Goal: Task Accomplishment & Management: Complete application form

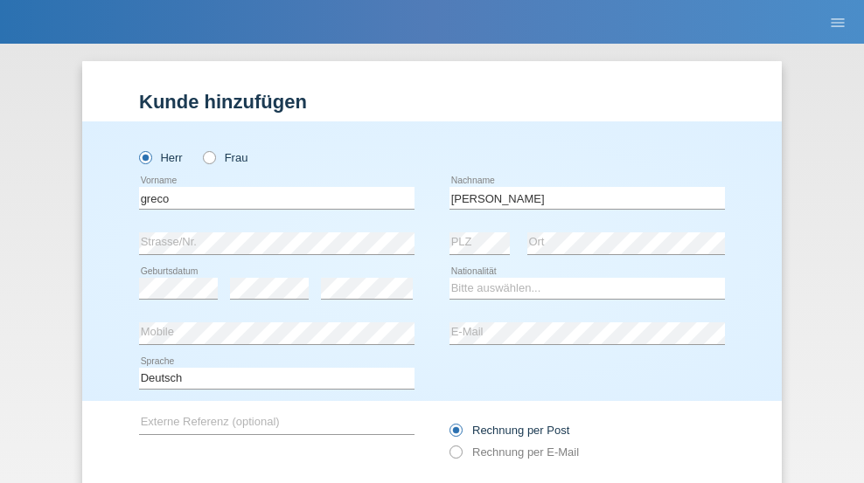
type input "[PERSON_NAME]"
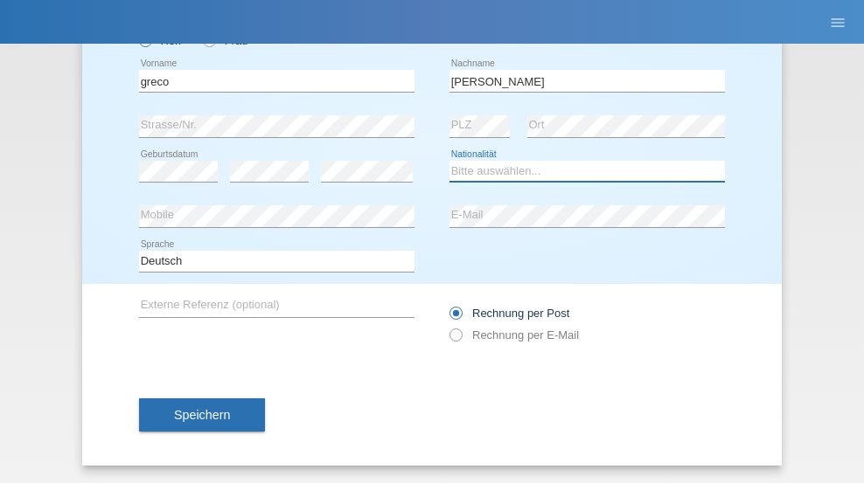
select select "CH"
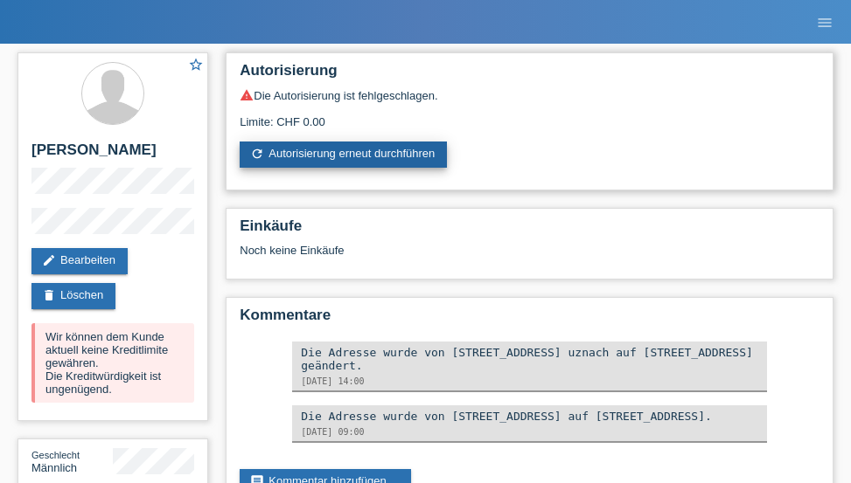
click at [344, 155] on link "refresh Autorisierung erneut durchführen" at bounding box center [343, 155] width 207 height 26
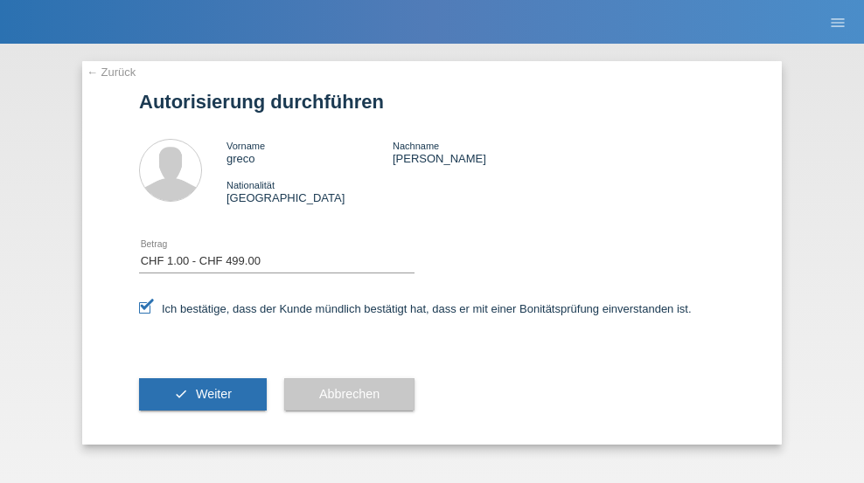
select select "1"
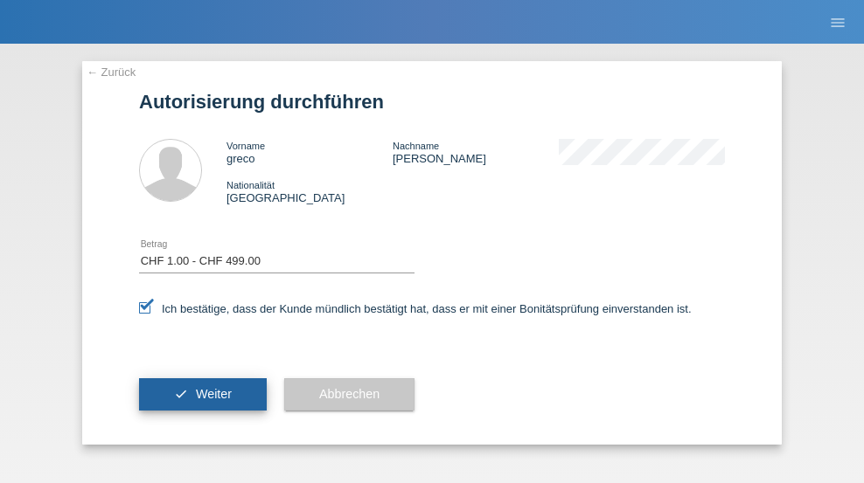
click at [203, 394] on span "Weiter" at bounding box center [214, 394] width 36 height 14
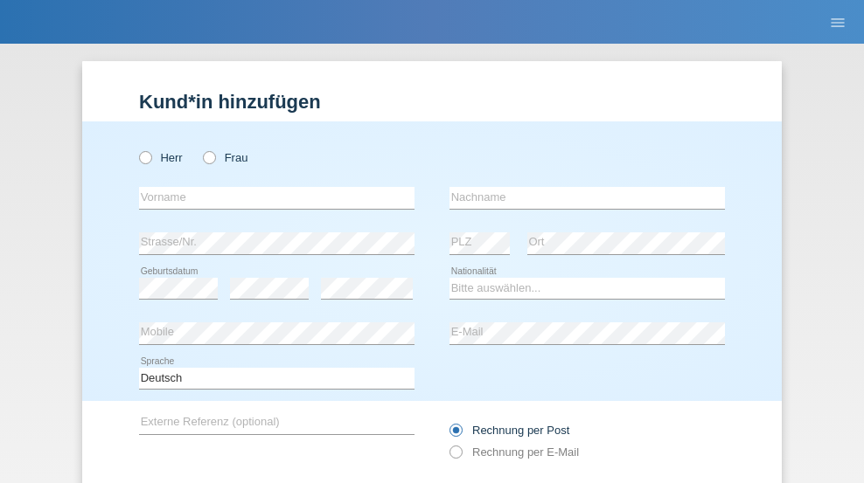
radio input "true"
click at [270, 187] on input "text" at bounding box center [276, 198] width 275 height 22
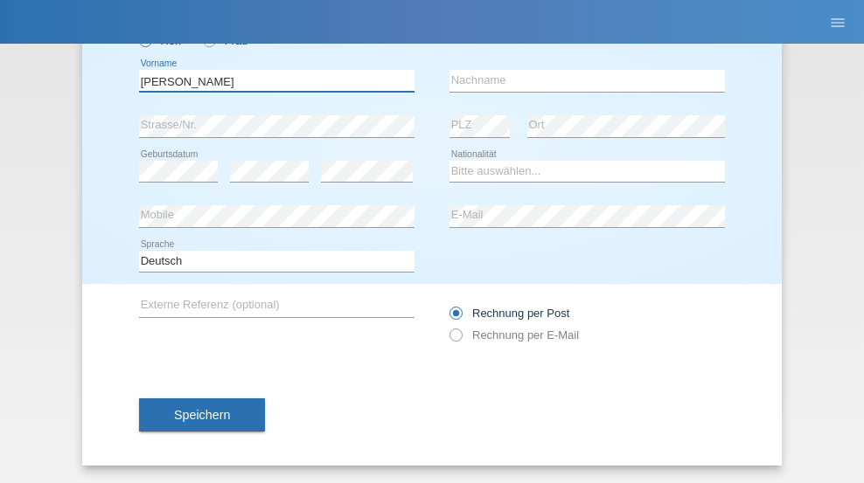
type input "Sándor"
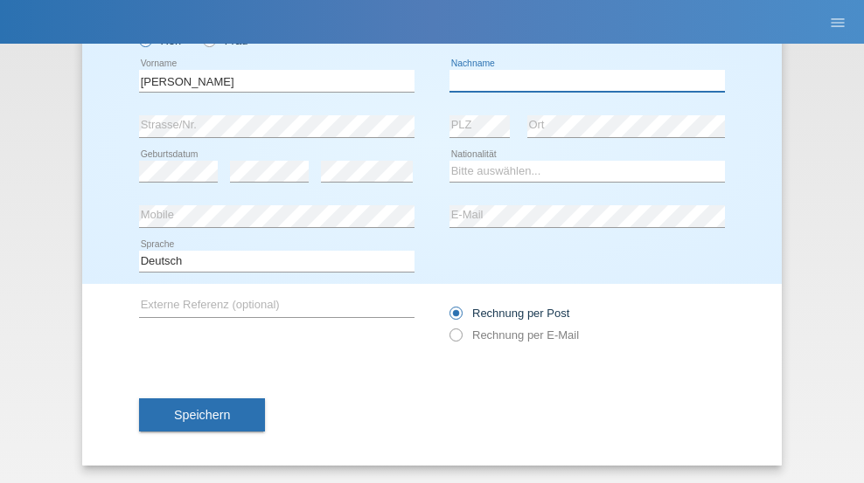
click at [581, 80] on input "text" at bounding box center [586, 81] width 275 height 22
type input "Rafael"
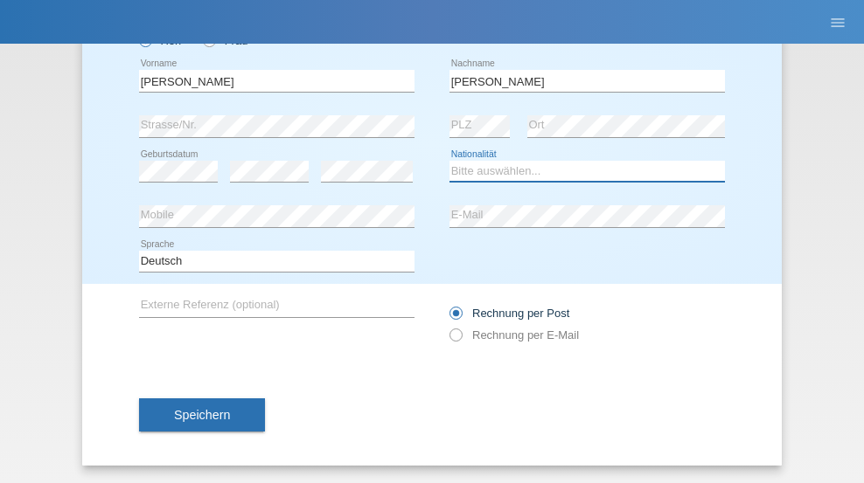
select select "MG"
select select "C"
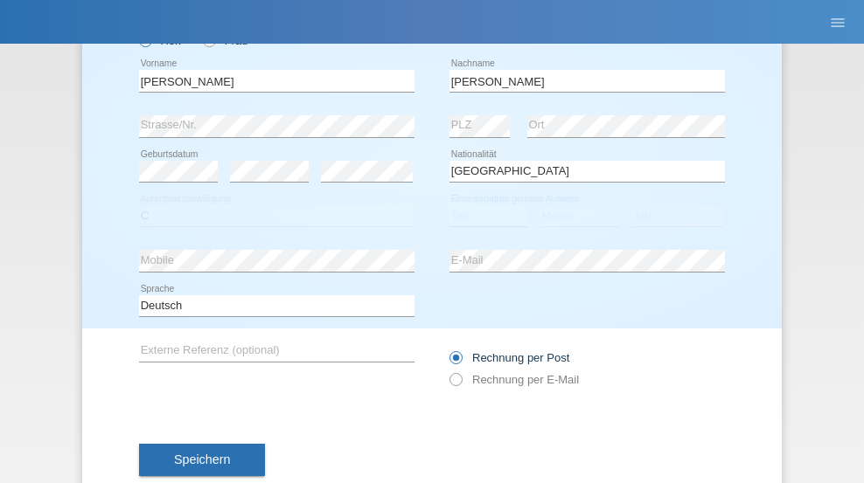
select select "12"
select select "02"
select select "2021"
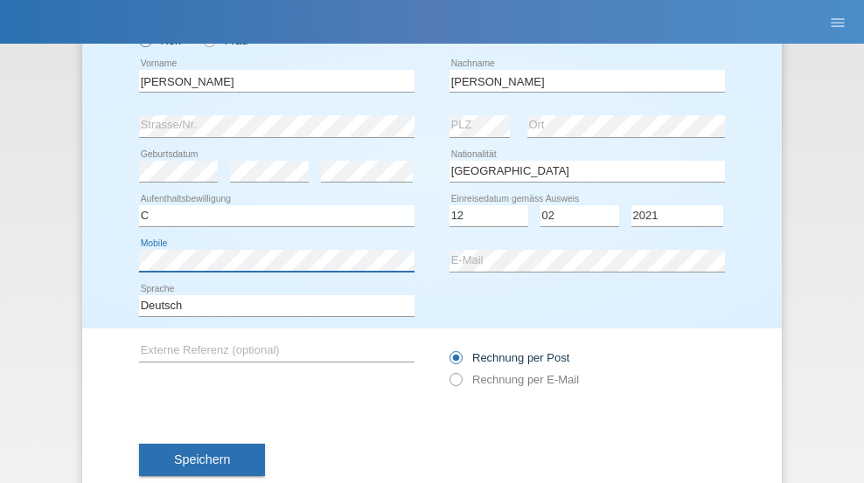
scroll to position [162, 0]
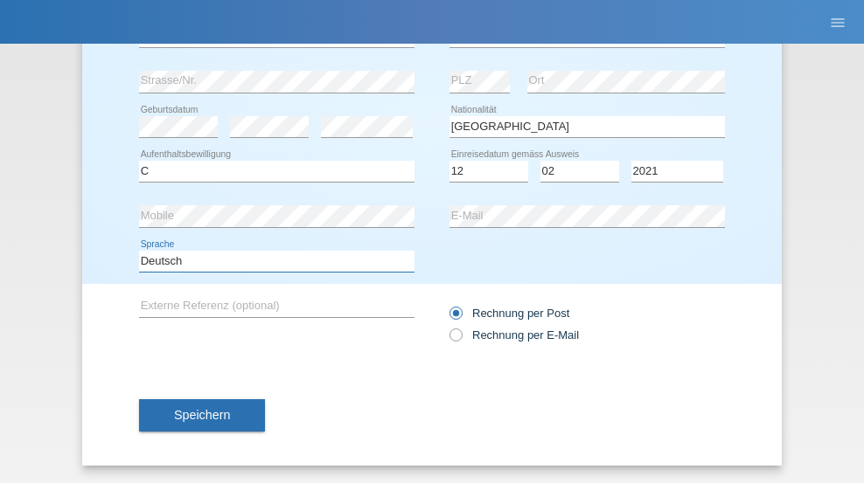
select select "en"
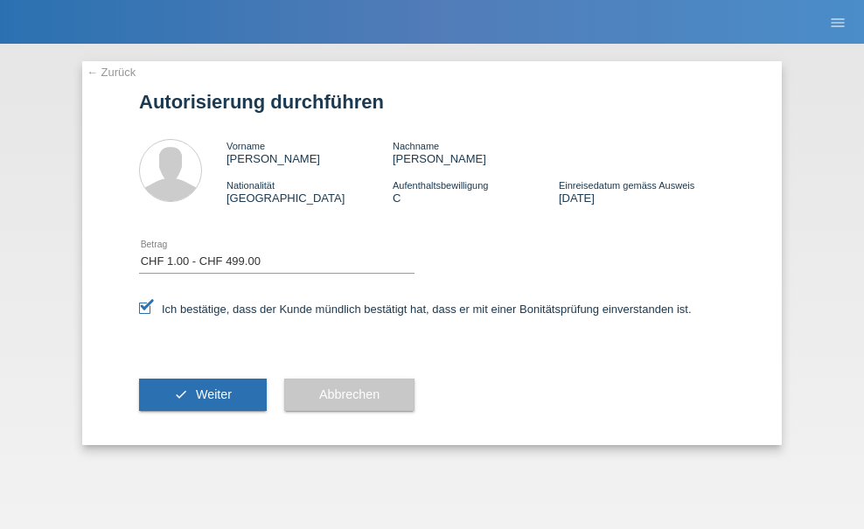
select select "1"
click at [203, 394] on span "Weiter" at bounding box center [214, 394] width 36 height 14
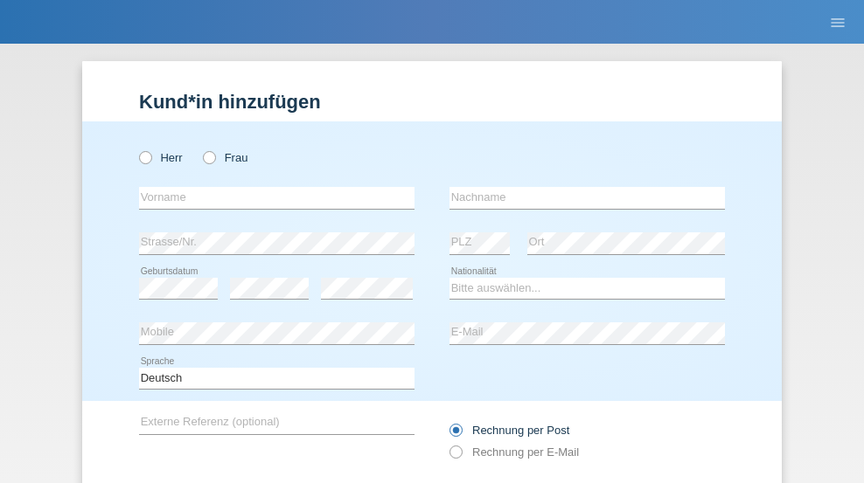
radio input "true"
click at [270, 187] on input "text" at bounding box center [276, 198] width 275 height 22
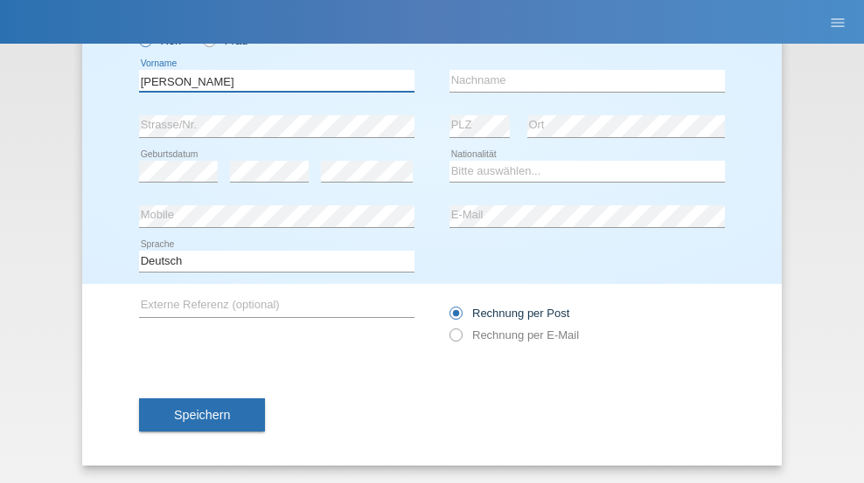
type input "[PERSON_NAME]"
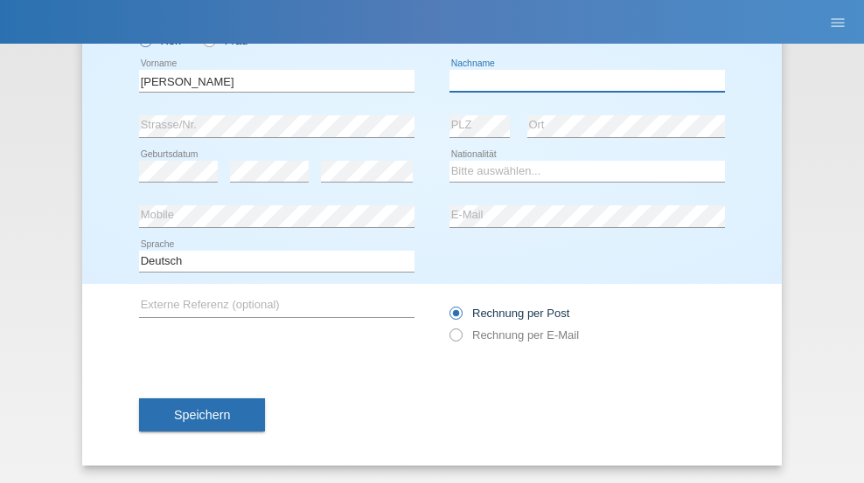
click at [581, 80] on input "text" at bounding box center [586, 81] width 275 height 22
type input "Amaral"
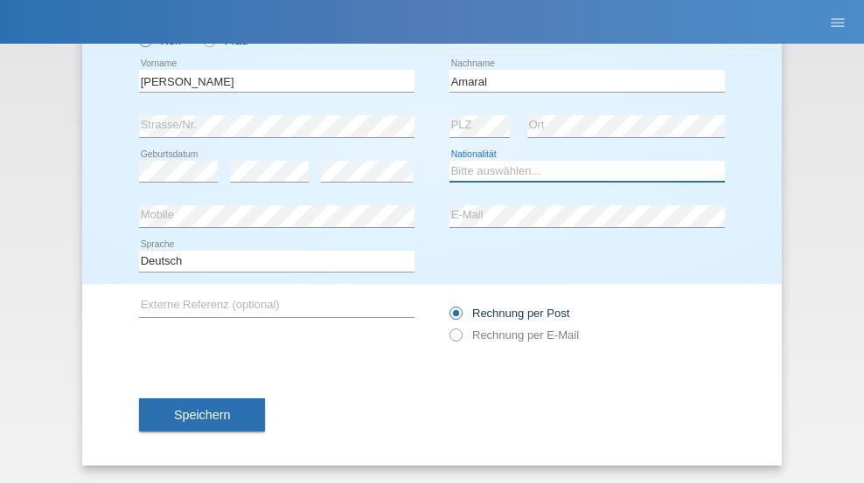
select select "PT"
select select "C"
select select "06"
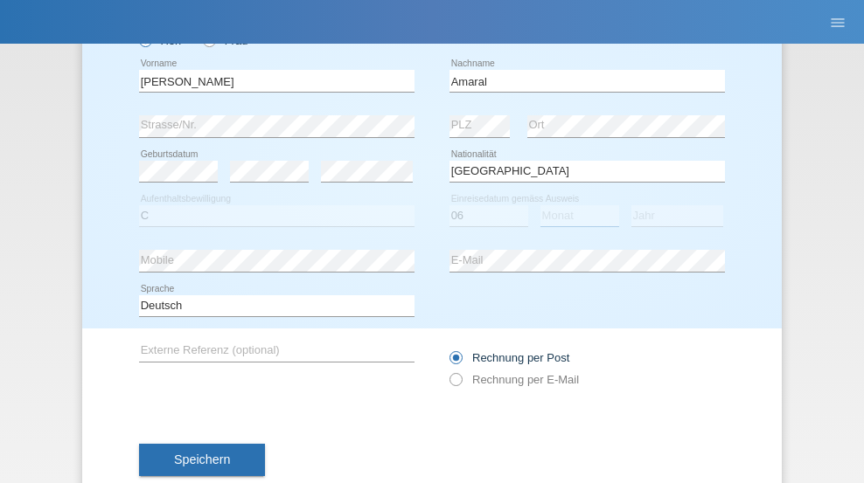
select select "07"
select select "2019"
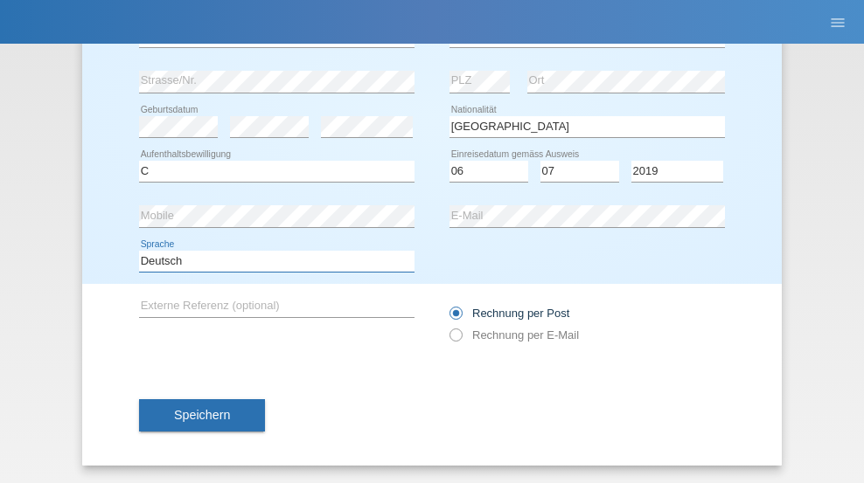
select select "en"
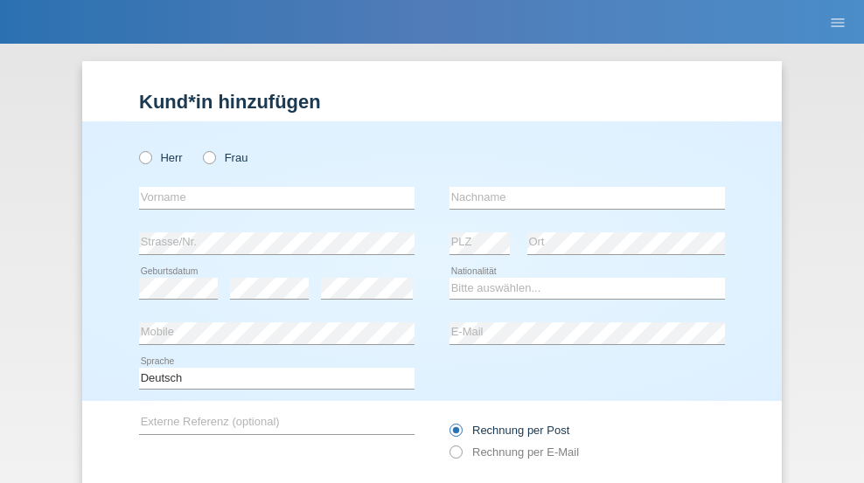
radio input "true"
click at [270, 187] on input "text" at bounding box center [276, 198] width 275 height 22
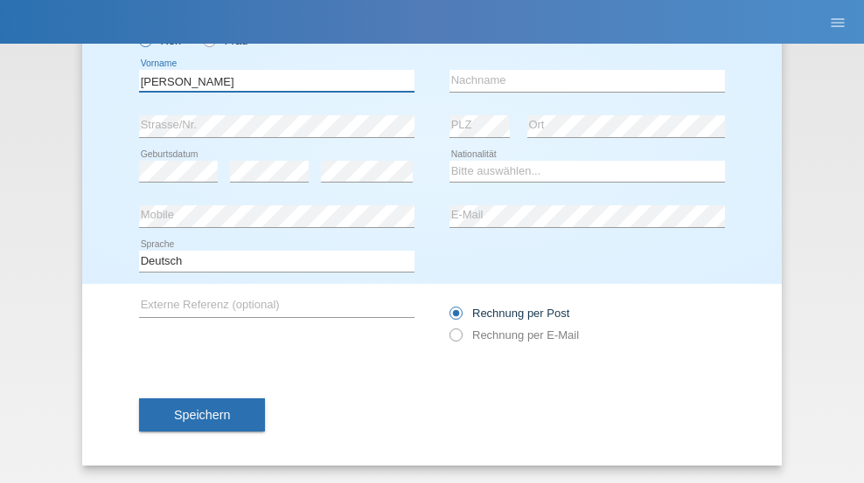
type input "tim"
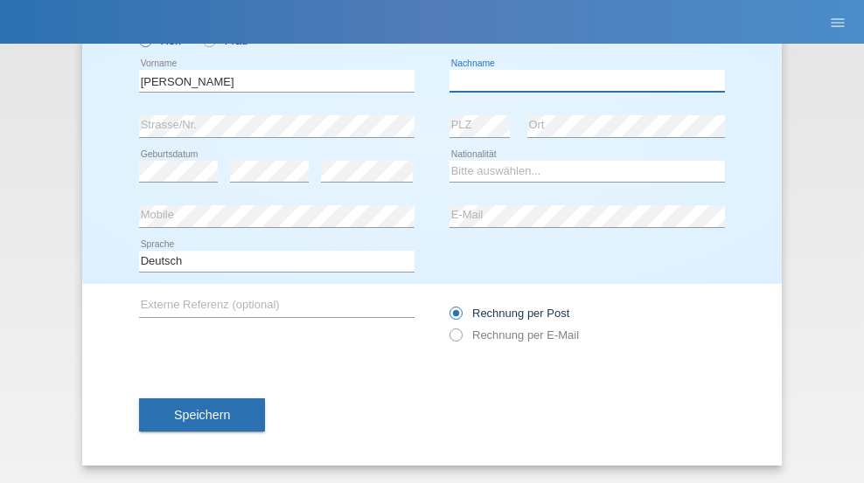
click at [581, 80] on input "text" at bounding box center [586, 81] width 275 height 22
type input "Krüger"
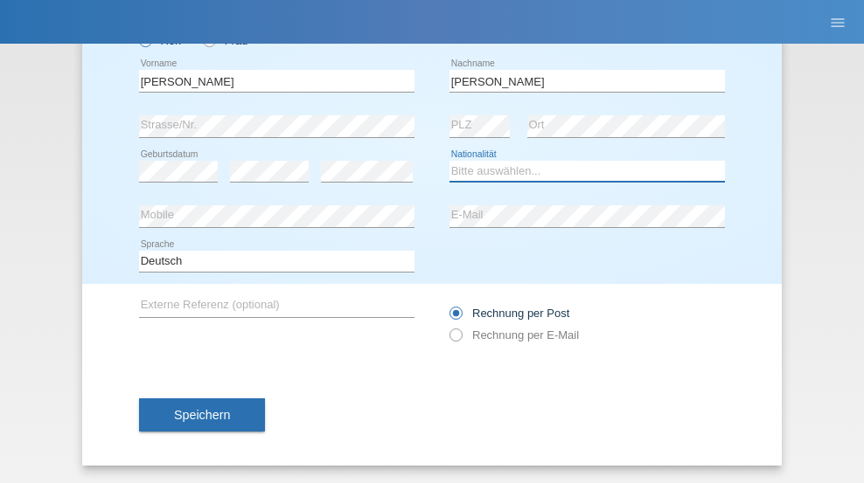
select select "DE"
select select "C"
select select "05"
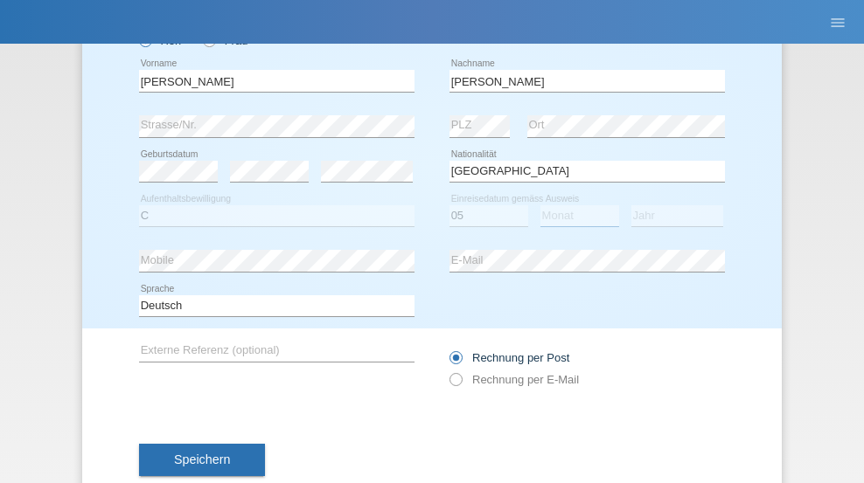
select select "04"
select select "2021"
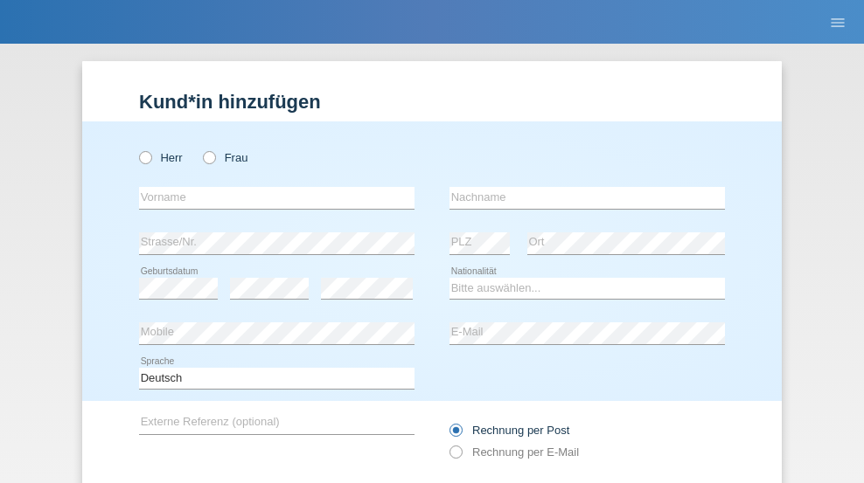
radio input "true"
click at [270, 187] on input "text" at bounding box center [276, 198] width 275 height 22
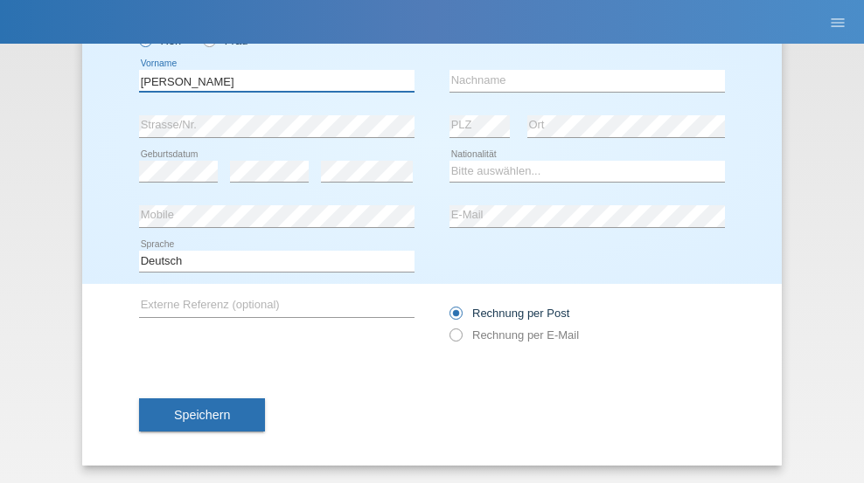
type input "[PERSON_NAME]"
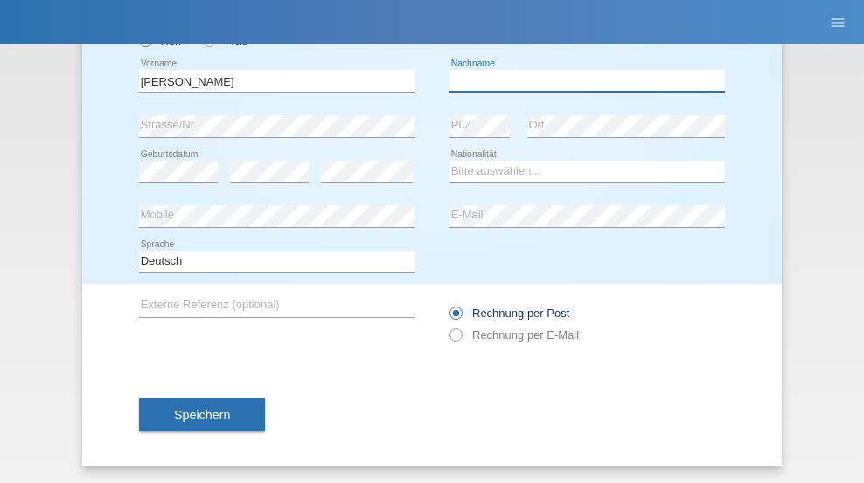
click at [581, 80] on input "text" at bounding box center [586, 81] width 275 height 22
type input "[DEMOGRAPHIC_DATA]"
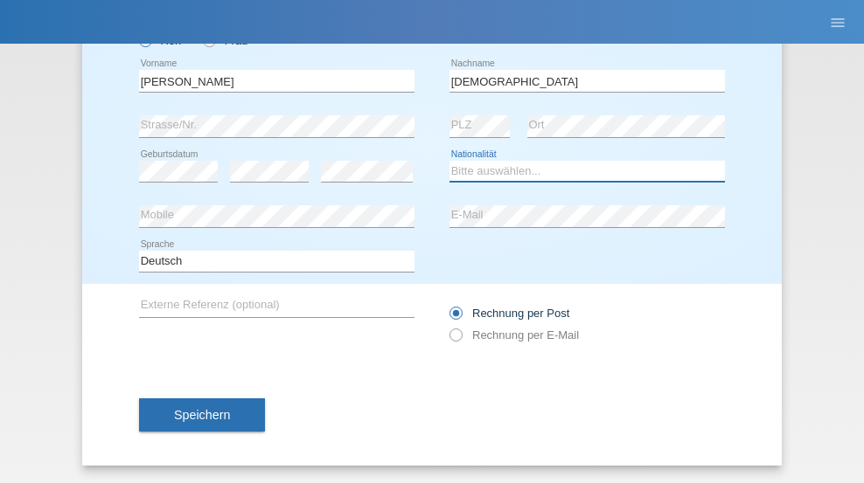
select select "CH"
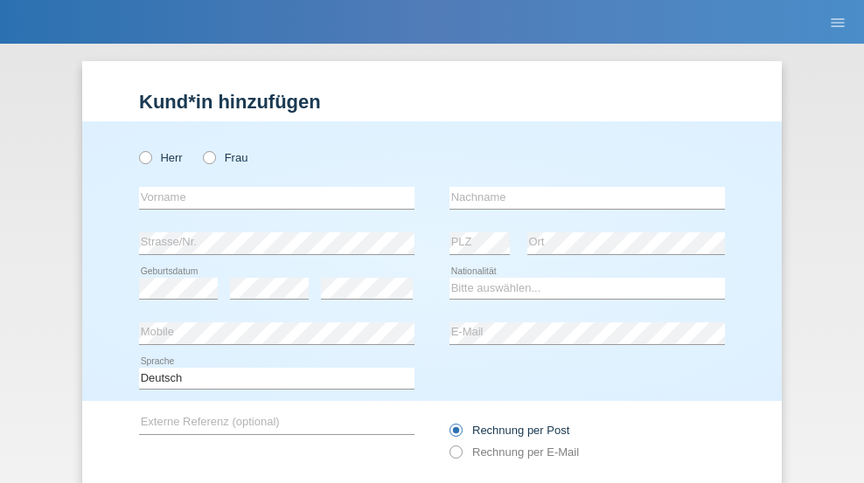
radio input "true"
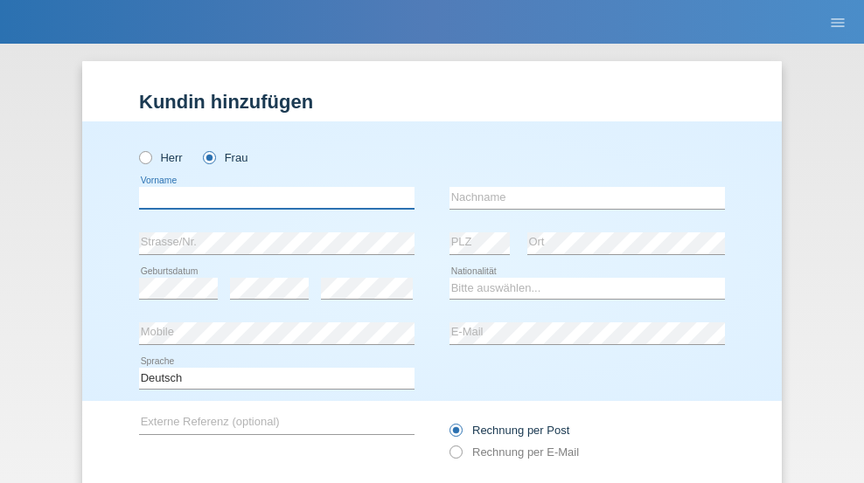
click at [270, 187] on input "text" at bounding box center [276, 198] width 275 height 22
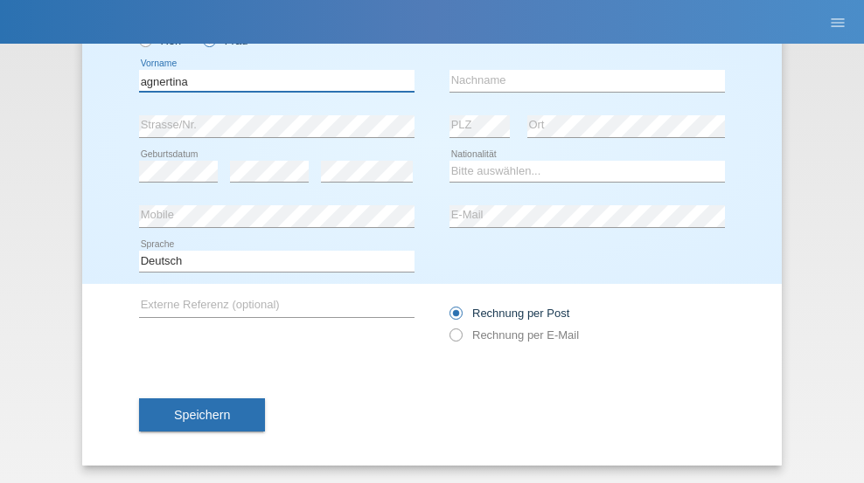
type input "agnertina"
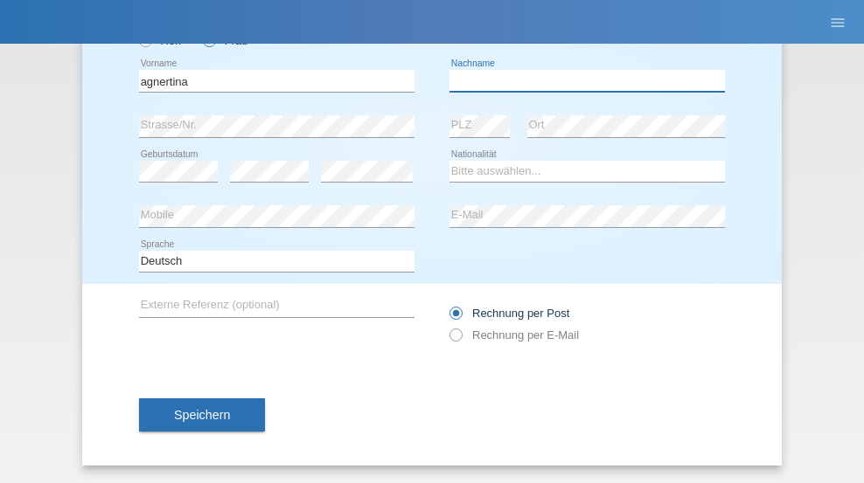
click at [581, 80] on input "text" at bounding box center [586, 81] width 275 height 22
type input "noshaj"
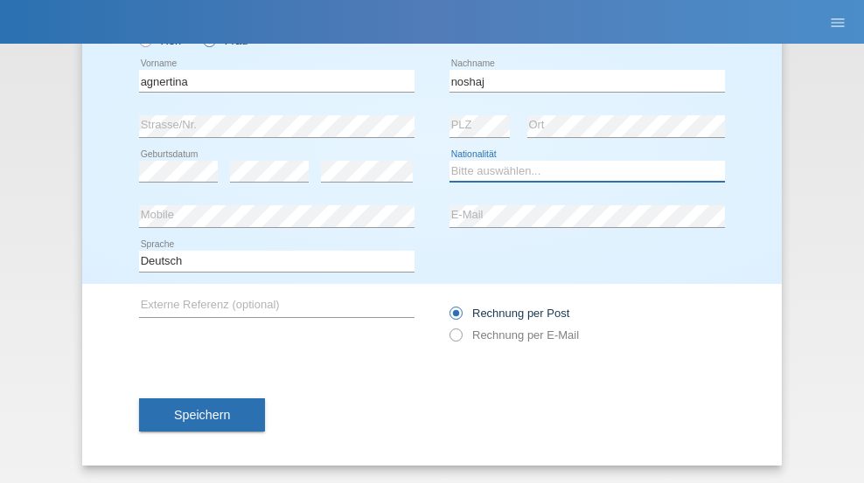
select select "NL"
select select "C"
select select "01"
select select "08"
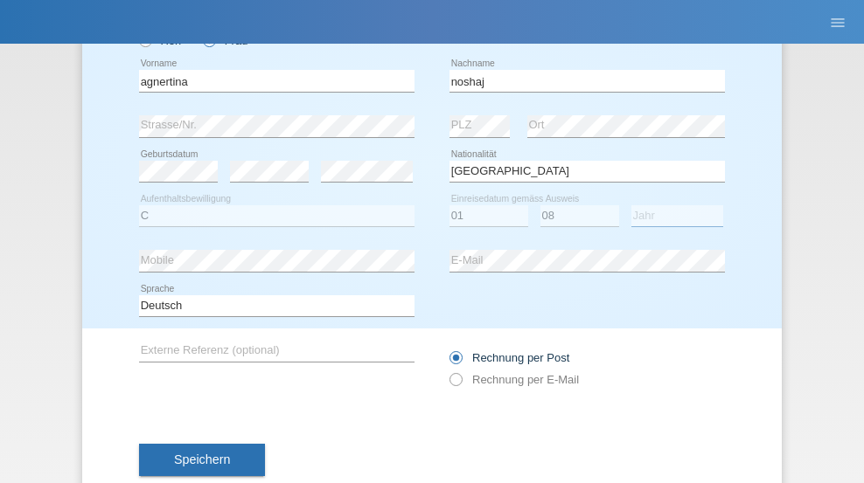
select select "2021"
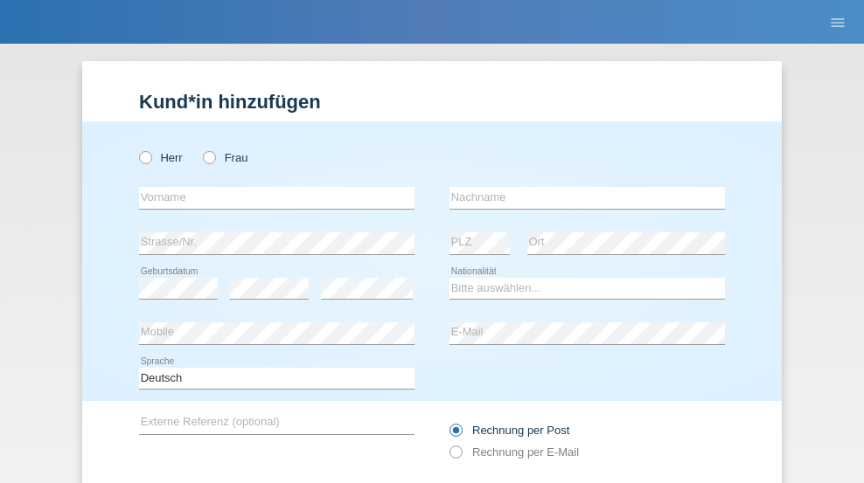
radio input "true"
click at [270, 187] on input "text" at bounding box center [276, 198] width 275 height 22
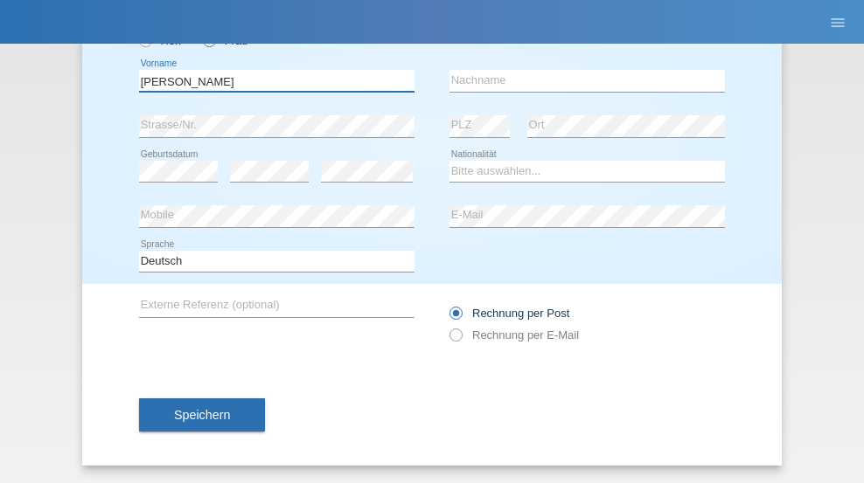
type input "Miguel"
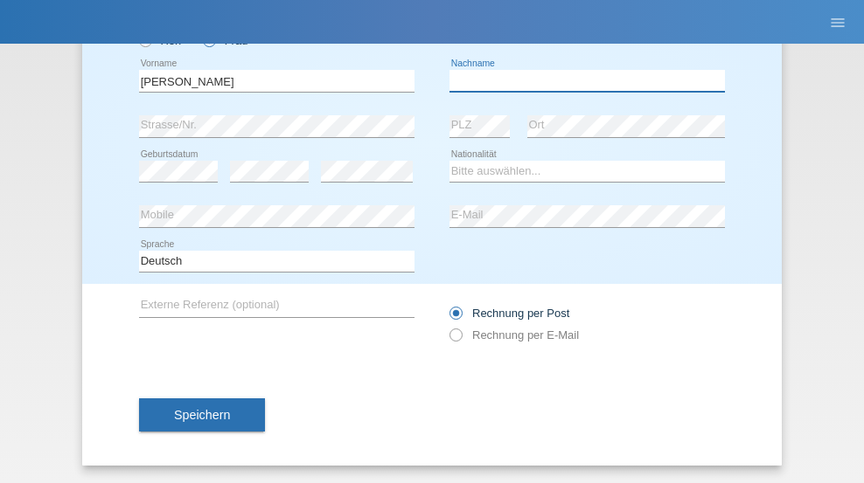
click at [581, 80] on input "text" at bounding box center [586, 81] width 275 height 22
type input "Pinzo"
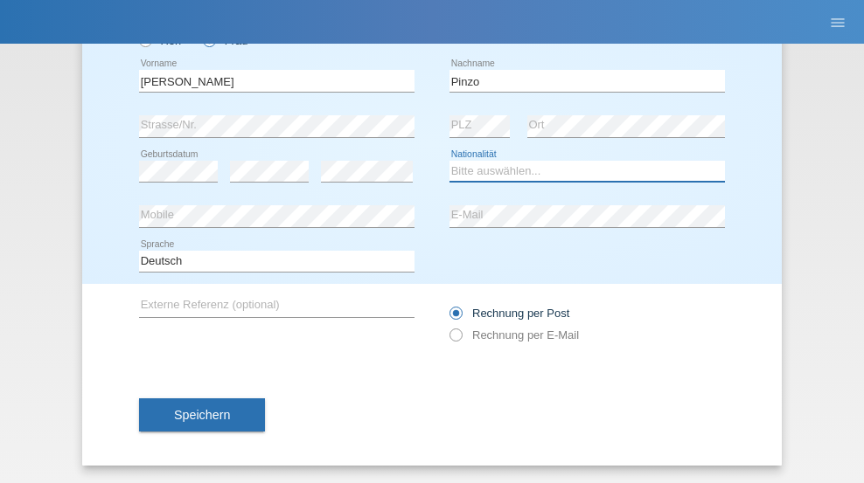
select select "CH"
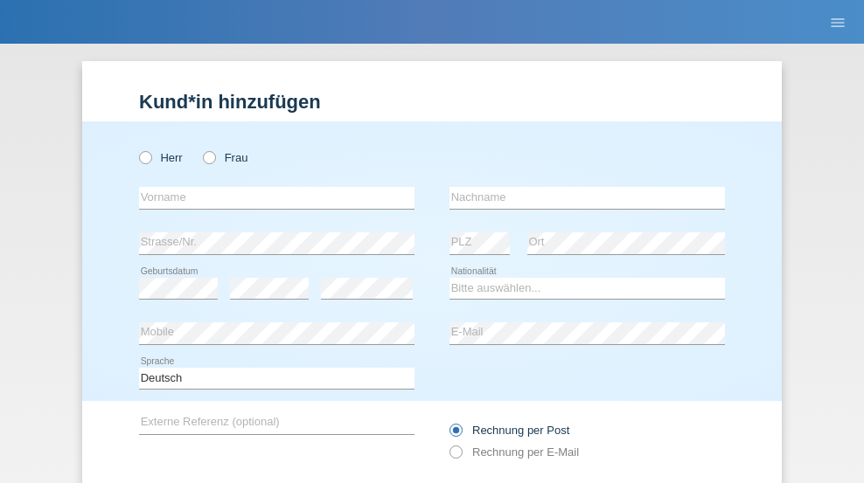
radio input "true"
click at [270, 187] on input "text" at bounding box center [276, 198] width 275 height 22
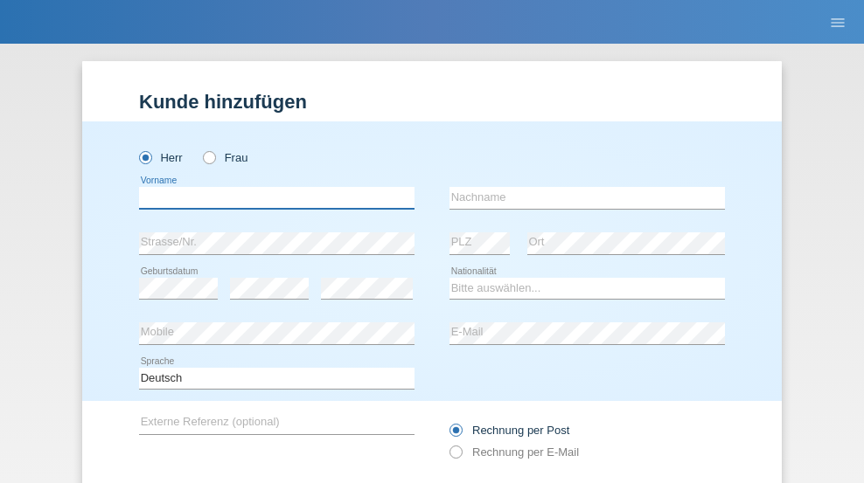
scroll to position [117, 0]
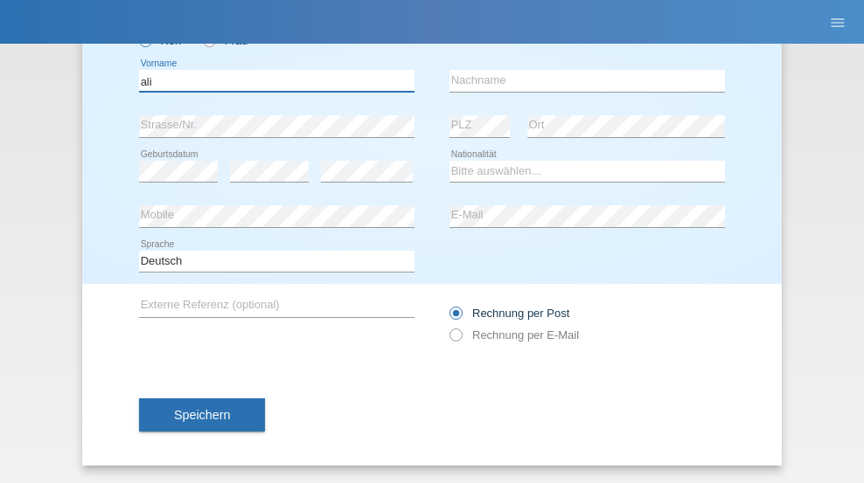
type input "ali"
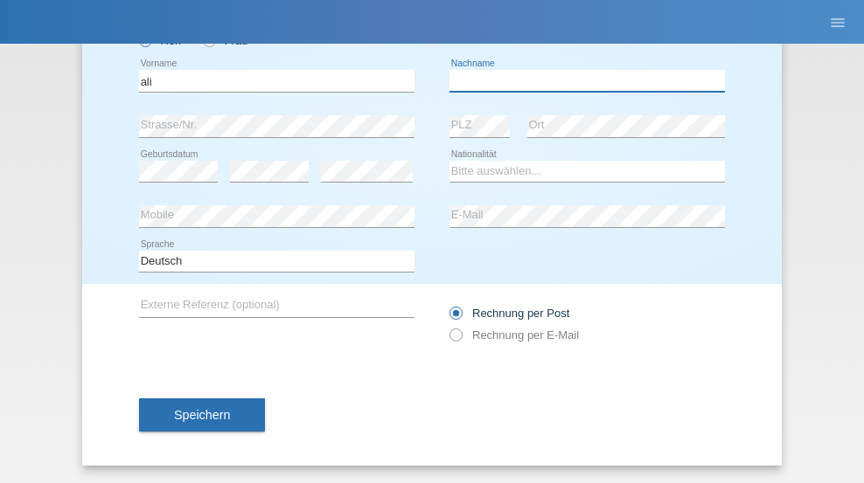
click at [581, 80] on input "text" at bounding box center [586, 81] width 275 height 22
type input "Amini"
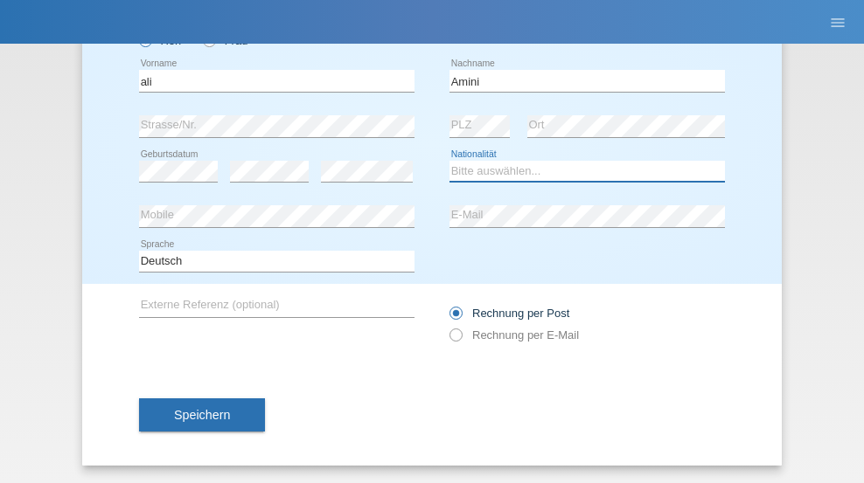
select select "AF"
select select "C"
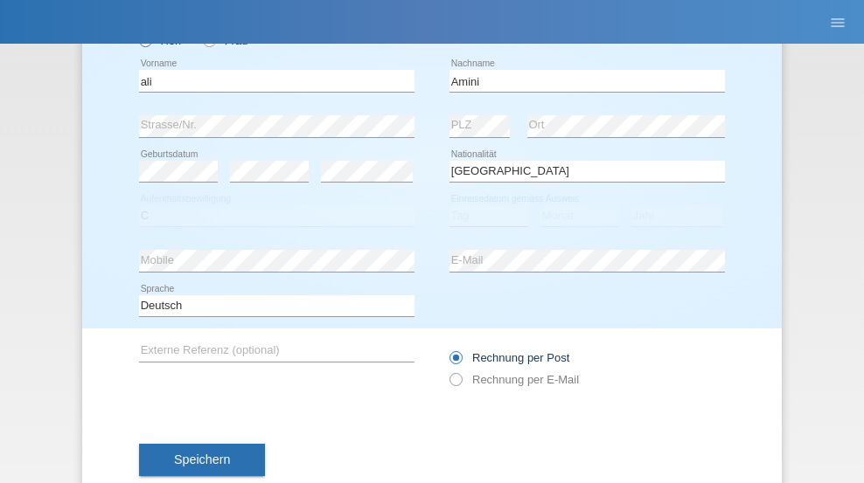
select select "18"
select select "08"
select select "2015"
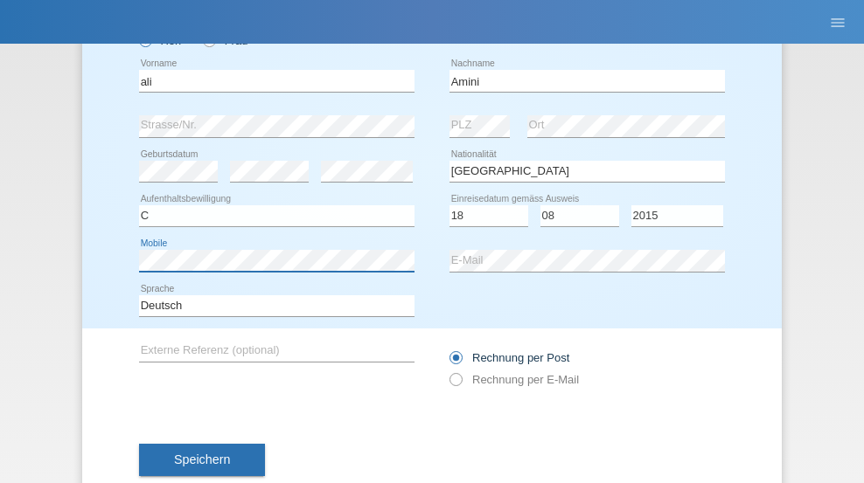
scroll to position [162, 0]
